Goal: Information Seeking & Learning: Learn about a topic

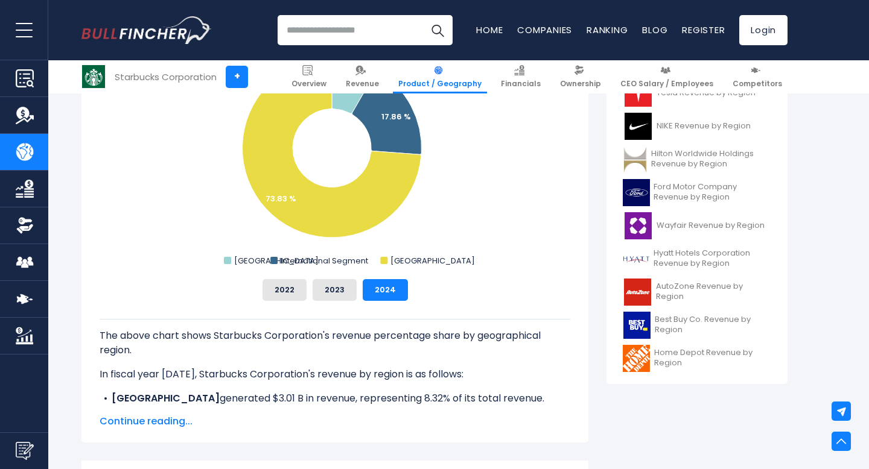
scroll to position [424, 0]
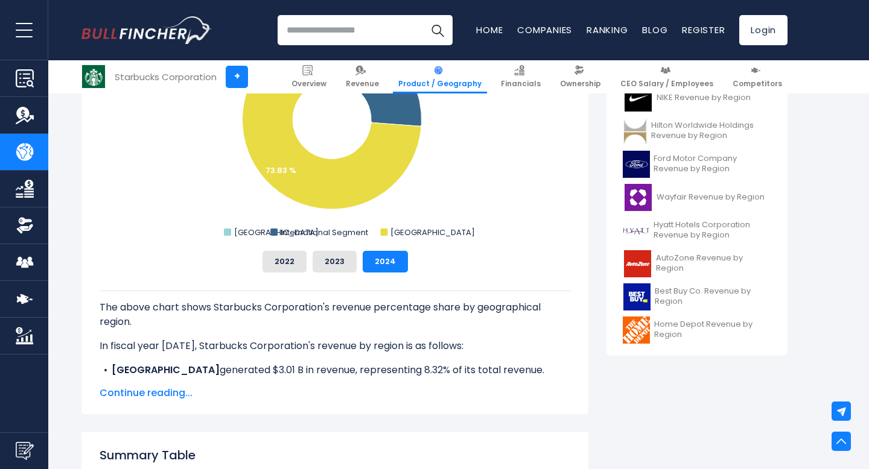
click at [163, 386] on span "Continue reading..." at bounding box center [335, 393] width 471 height 14
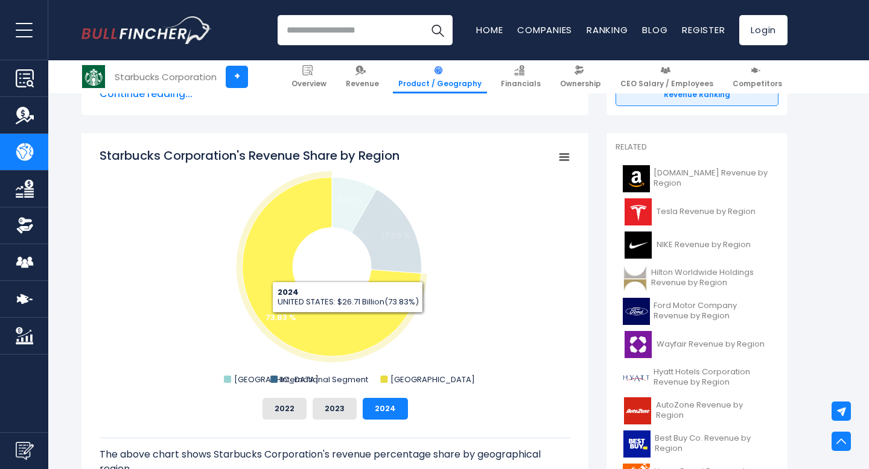
scroll to position [297, 0]
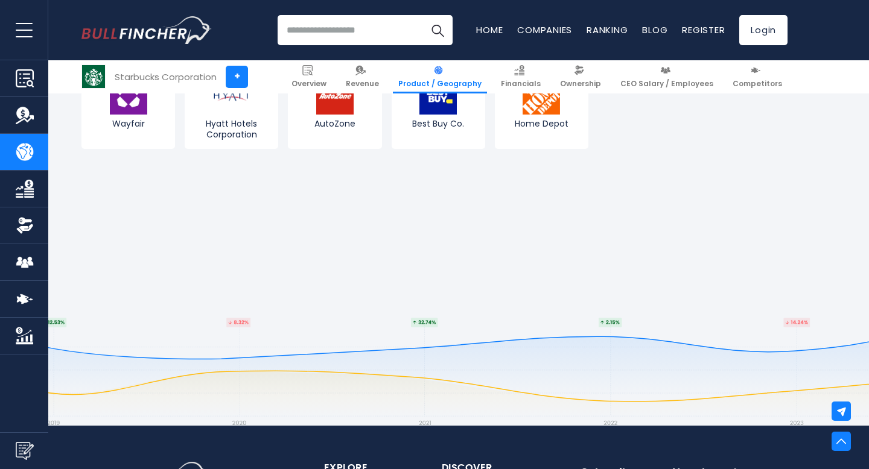
scroll to position [2431, 0]
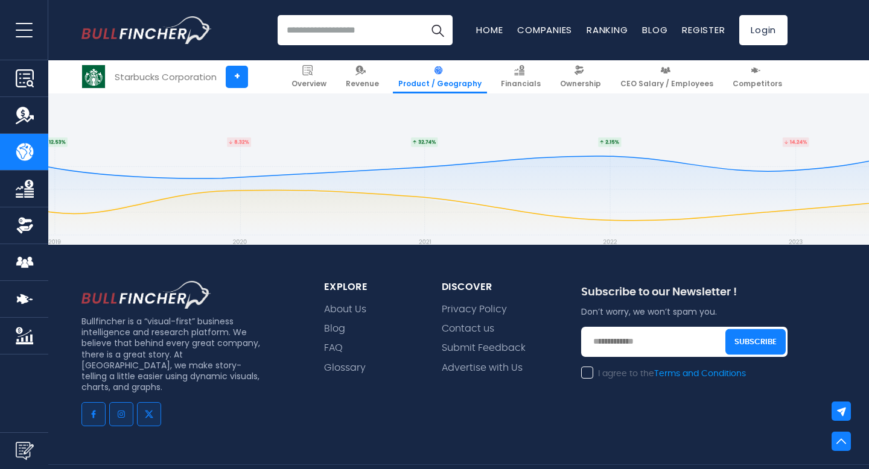
scroll to position [2633, 0]
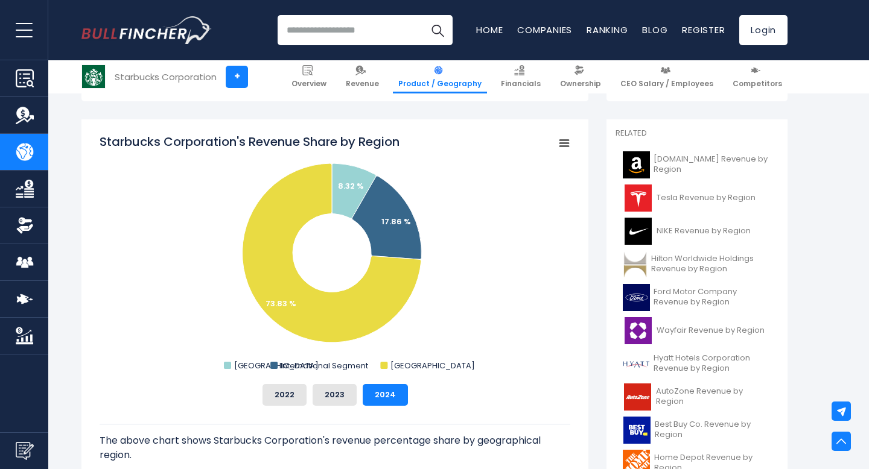
scroll to position [291, 0]
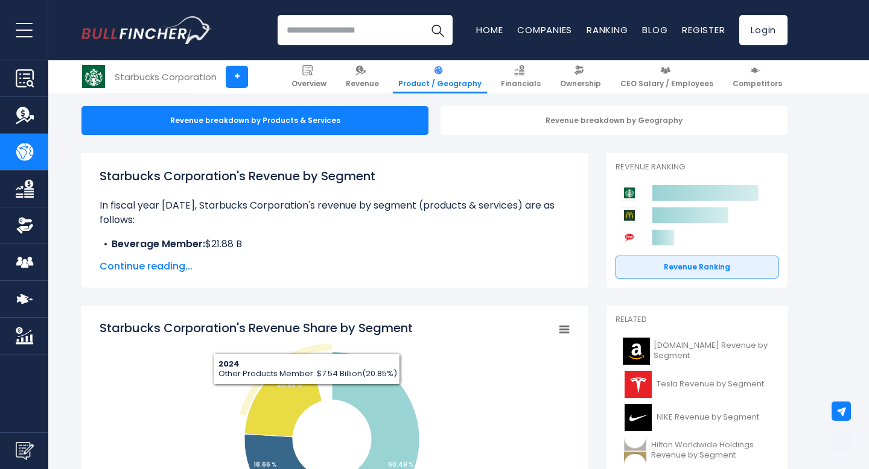
scroll to position [332, 0]
